Goal: Navigation & Orientation: Find specific page/section

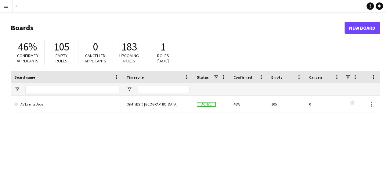
drag, startPoint x: 13, startPoint y: 0, endPoint x: 5, endPoint y: 30, distance: 31.0
click at [5, 30] on main "Boards New Board 46% Confirmed applicants 105 Empty roles 0 Cancelled applicant…" at bounding box center [193, 122] width 386 height 220
click at [6, 4] on app-icon "Menu" at bounding box center [6, 6] width 5 height 5
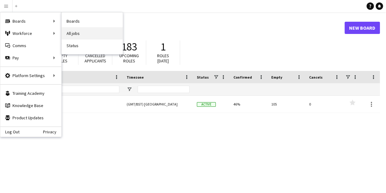
click at [76, 29] on link "All jobs" at bounding box center [92, 33] width 61 height 12
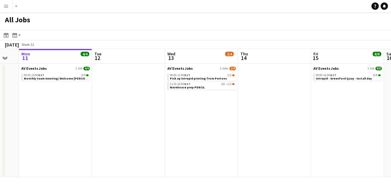
scroll to position [0, 203]
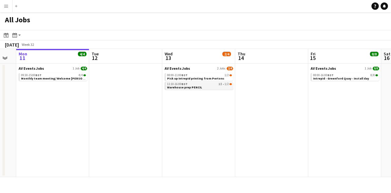
click at [217, 86] on link "11:10-16:00 BST 1I • 1/2 Warehouse prep PENCIL" at bounding box center [199, 85] width 65 height 7
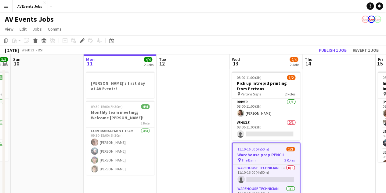
scroll to position [0, 209]
click at [210, 94] on app-date-cell at bounding box center [192, 147] width 73 height 156
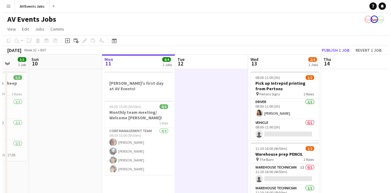
scroll to position [0, 192]
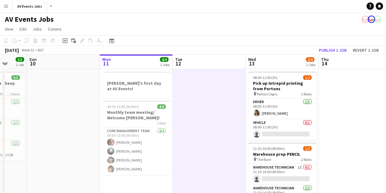
click at [7, 9] on button "Menu" at bounding box center [6, 6] width 12 height 12
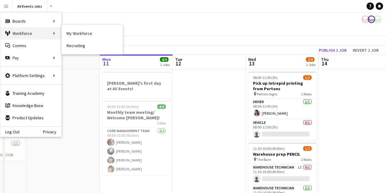
click at [35, 33] on div "Workforce Workforce" at bounding box center [30, 33] width 61 height 12
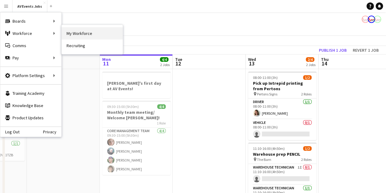
click at [70, 31] on link "My Workforce" at bounding box center [92, 33] width 61 height 12
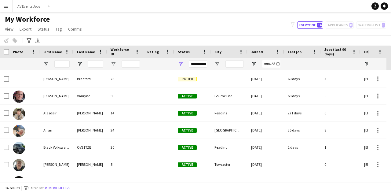
drag, startPoint x: 8, startPoint y: 1, endPoint x: 92, endPoint y: 14, distance: 85.3
click at [92, 14] on main "My Workforce View Views Default view New view Update view Delete view Edit name…" at bounding box center [195, 98] width 391 height 172
click at [7, 7] on app-icon "Menu" at bounding box center [6, 6] width 5 height 5
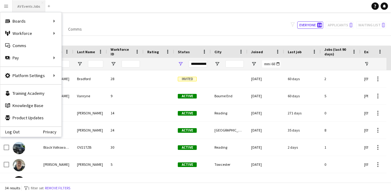
click at [28, 7] on button "AV Events Jobs Close" at bounding box center [29, 6] width 33 height 12
